Goal: Transaction & Acquisition: Purchase product/service

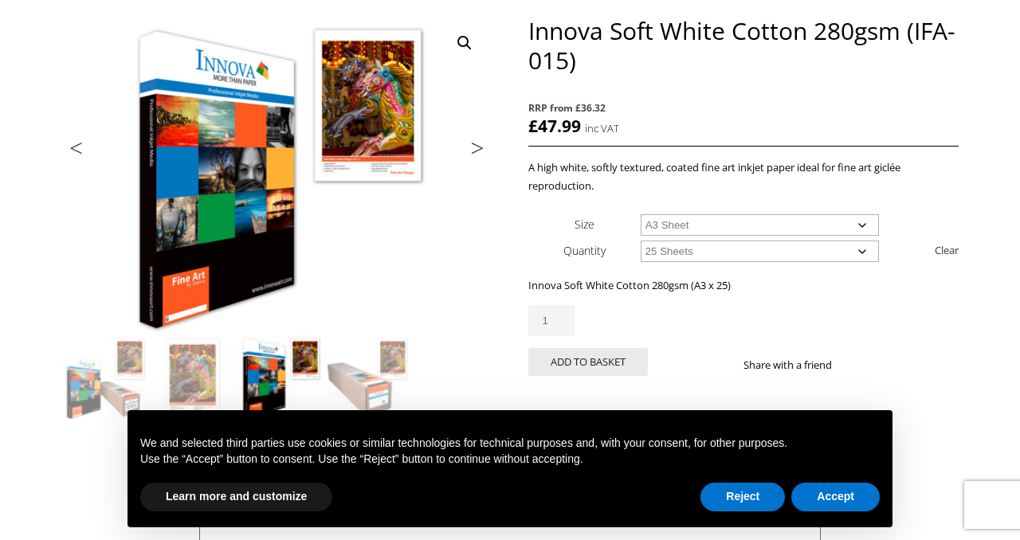
scroll to position [206, 0]
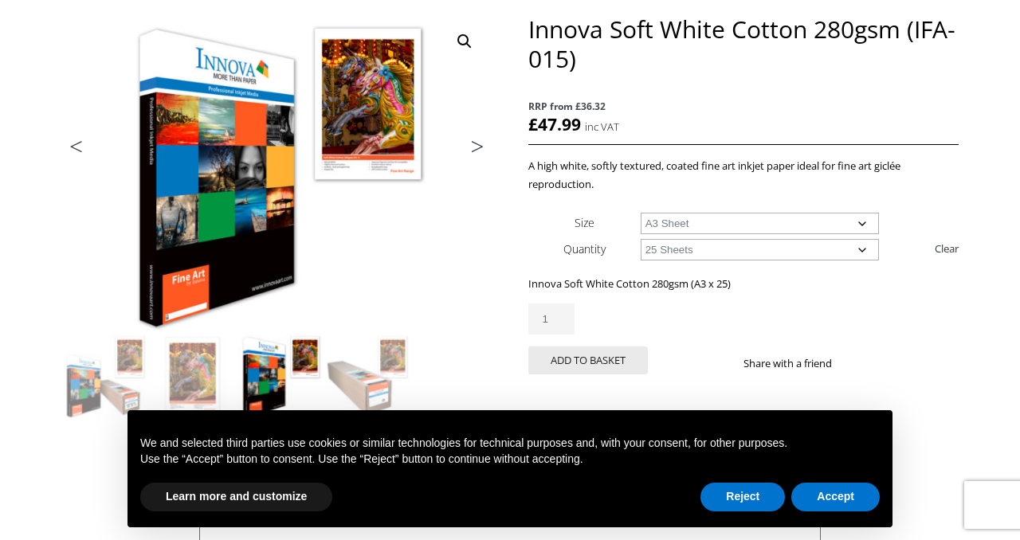
click at [774, 225] on select "Choose an option A4 Sheet A3 Sheet A3+ Sheet A2 Sheet" at bounding box center [760, 224] width 239 height 22
click at [641, 213] on select "Choose an option A4 Sheet A3 Sheet A3+ Sheet A2 Sheet" at bounding box center [760, 224] width 239 height 22
select select "a4-sheet"
click at [733, 496] on button "Reject" at bounding box center [742, 497] width 84 height 29
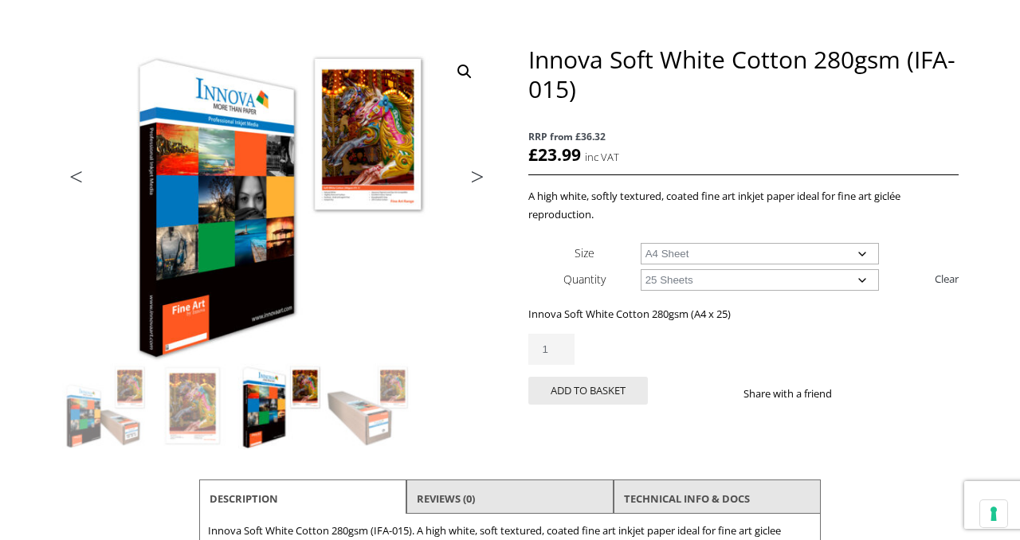
scroll to position [186, 0]
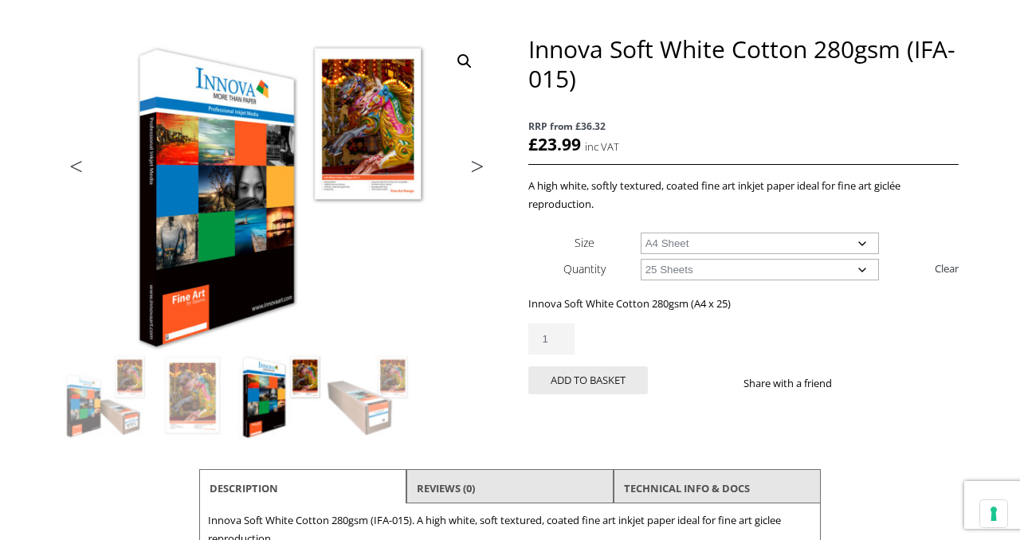
click at [480, 163] on link "Next" at bounding box center [470, 170] width 45 height 14
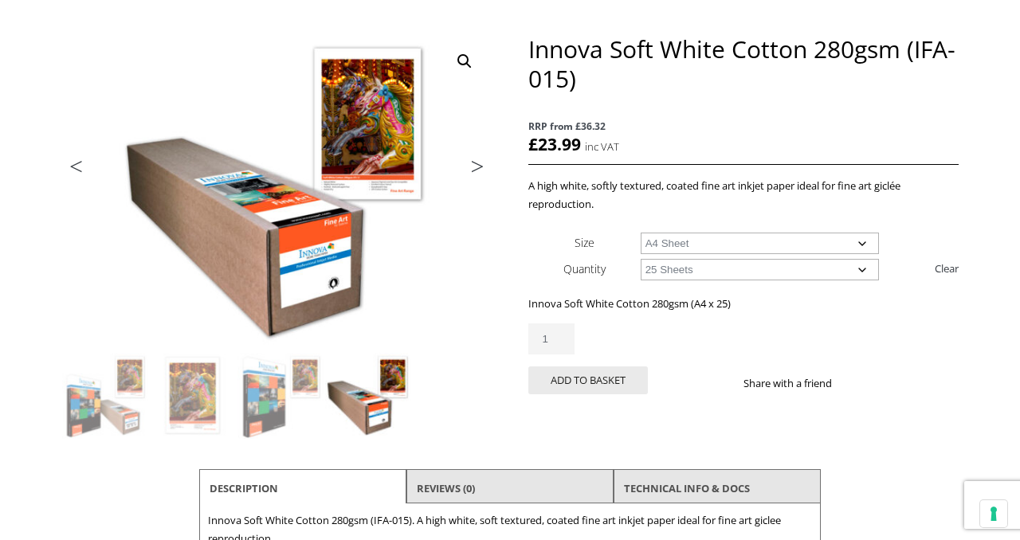
click at [477, 165] on link "Next" at bounding box center [470, 170] width 45 height 14
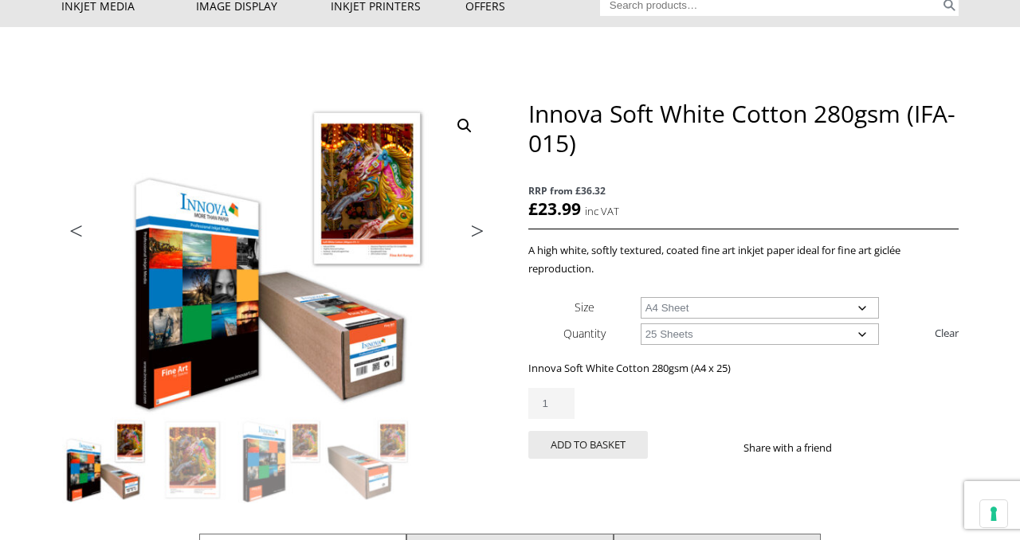
scroll to position [124, 0]
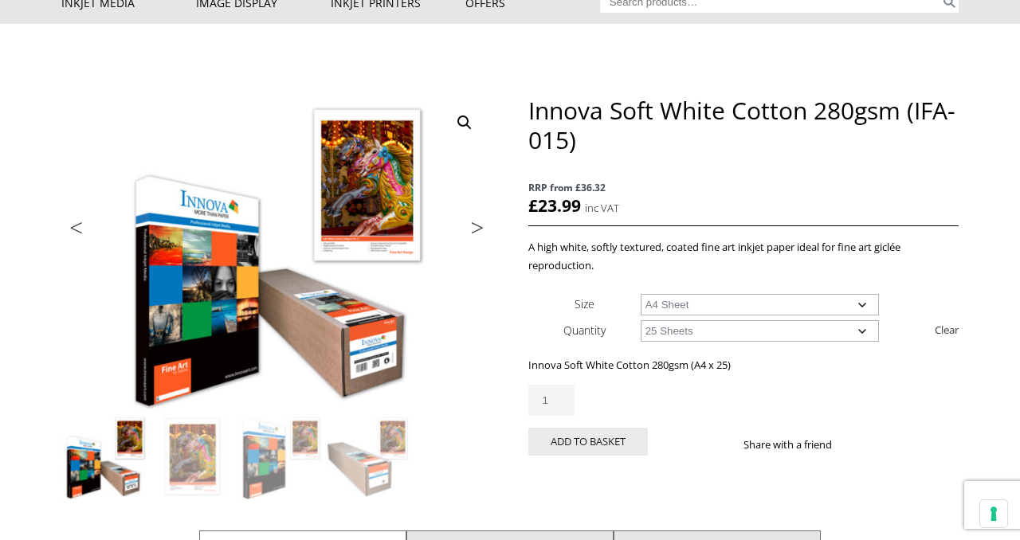
click at [727, 330] on select "Choose an option 25 Sheets" at bounding box center [760, 331] width 239 height 22
click at [641, 320] on select "Choose an option 25 Sheets" at bounding box center [760, 331] width 239 height 22
click at [616, 445] on button "Add to basket" at bounding box center [588, 442] width 120 height 28
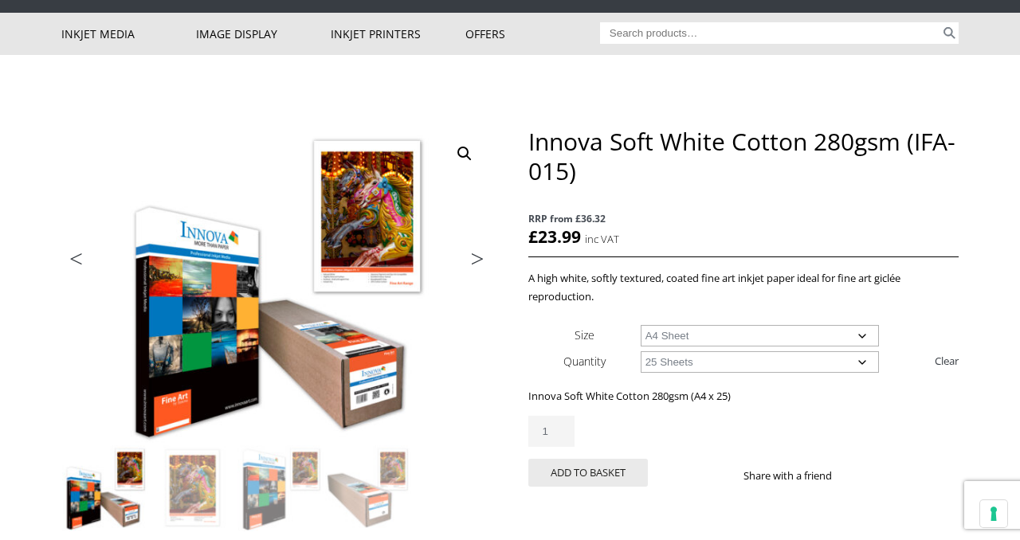
scroll to position [127, 0]
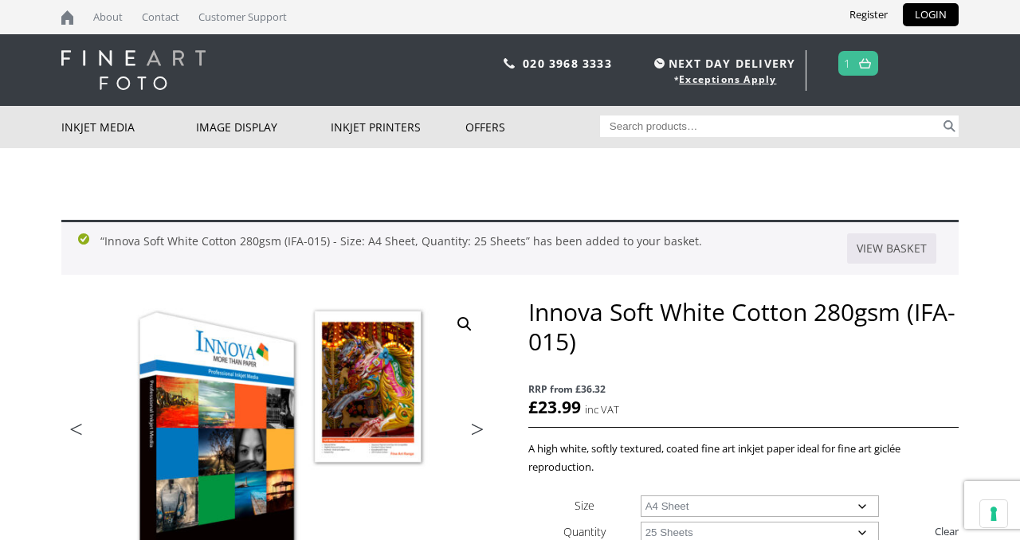
click at [481, 427] on link "Next" at bounding box center [470, 433] width 45 height 14
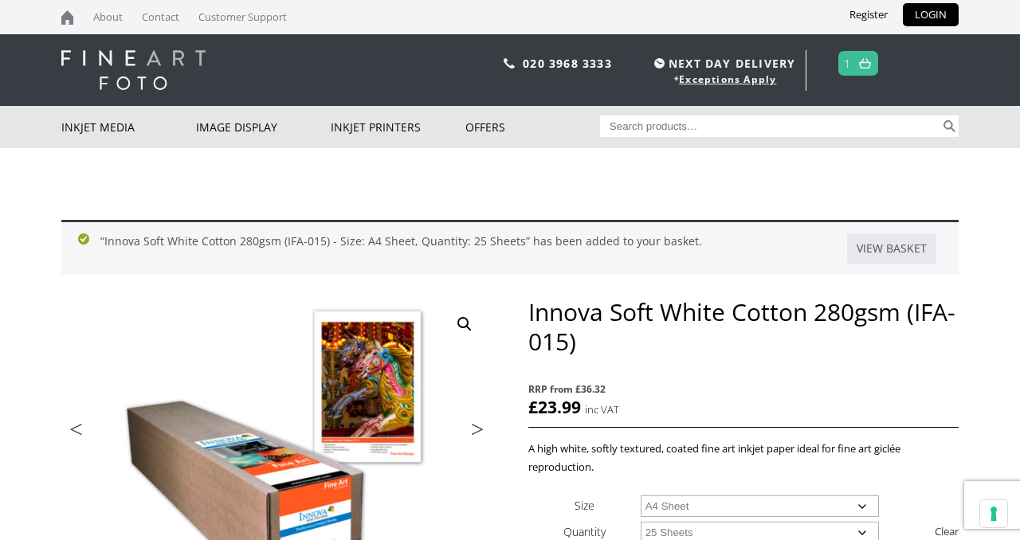
click at [481, 428] on link "Next" at bounding box center [470, 433] width 45 height 14
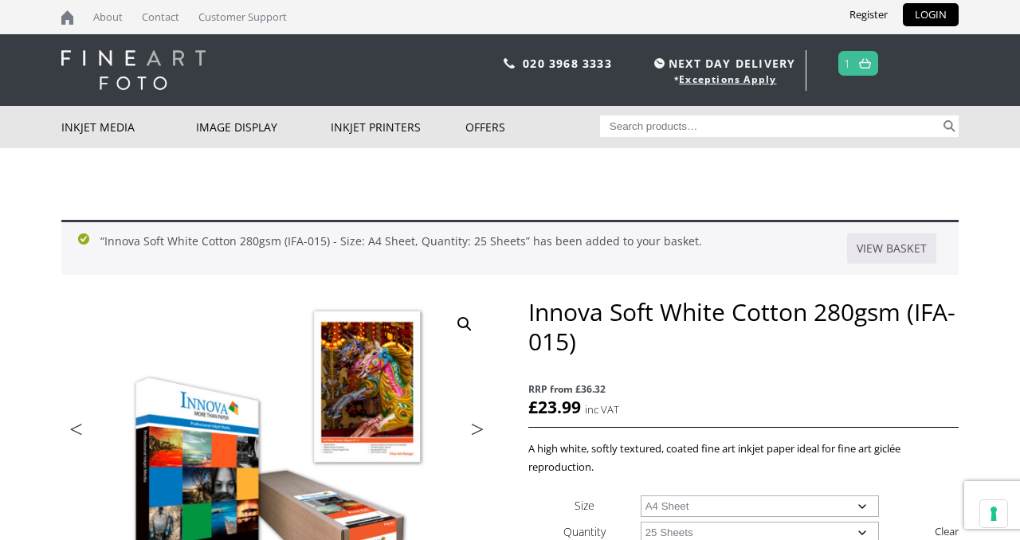
click at [869, 61] on img at bounding box center [865, 63] width 12 height 10
